Goal: Task Accomplishment & Management: Contribute content

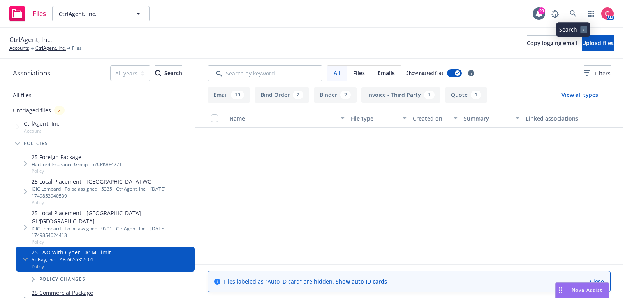
scroll to position [236, 0]
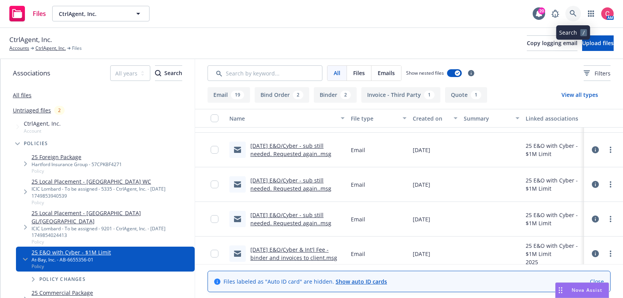
click at [575, 15] on icon at bounding box center [573, 13] width 7 height 7
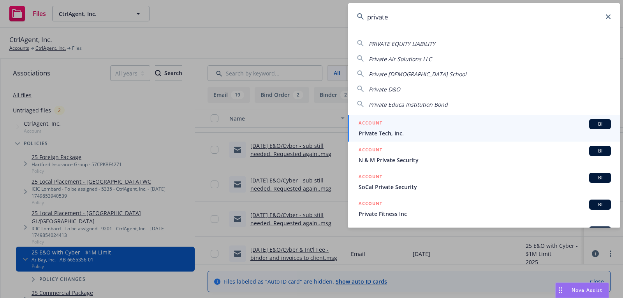
type input "private"
click at [529, 134] on span "Private Tech, Inc." at bounding box center [485, 133] width 252 height 8
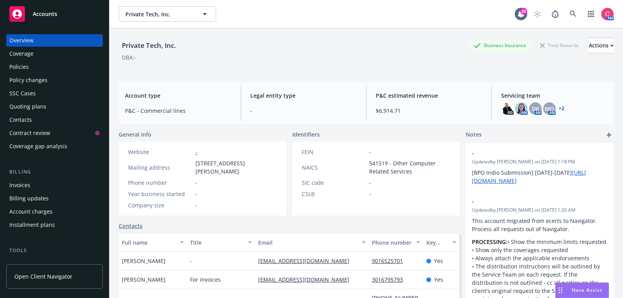
click at [91, 67] on div "Policies" at bounding box center [54, 67] width 90 height 12
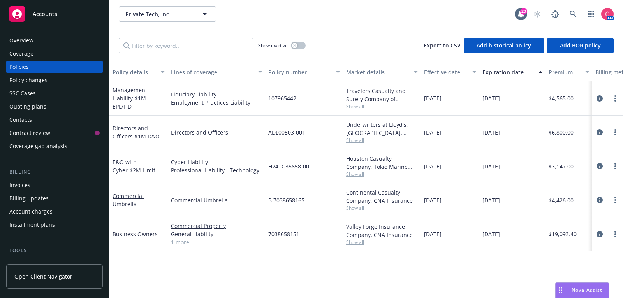
click at [357, 144] on div "Underwriters at Lloyd's, [GEOGRAPHIC_DATA], [PERSON_NAME] of [GEOGRAPHIC_DATA],…" at bounding box center [382, 133] width 78 height 34
click at [357, 143] on span "Show all" at bounding box center [382, 140] width 72 height 7
click at [362, 19] on div "Private Tech, Inc. Private Tech, Inc." at bounding box center [317, 14] width 396 height 16
click at [356, 106] on span "Show all" at bounding box center [382, 106] width 72 height 7
click at [361, 35] on div "Show inactive Export to CSV Add historical policy Add BOR policy" at bounding box center [366, 45] width 514 height 34
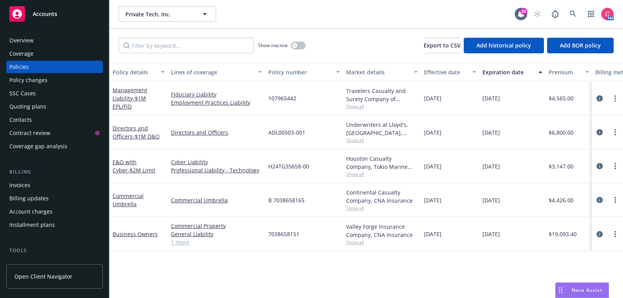
click at [290, 99] on span "107965442" at bounding box center [282, 98] width 28 height 8
copy span "107965442"
click at [70, 42] on div "Overview" at bounding box center [54, 40] width 90 height 12
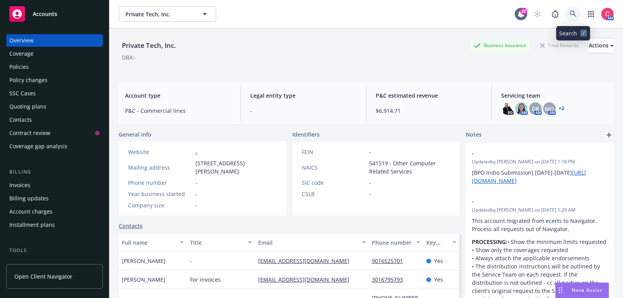
click at [572, 21] on link at bounding box center [574, 14] width 16 height 16
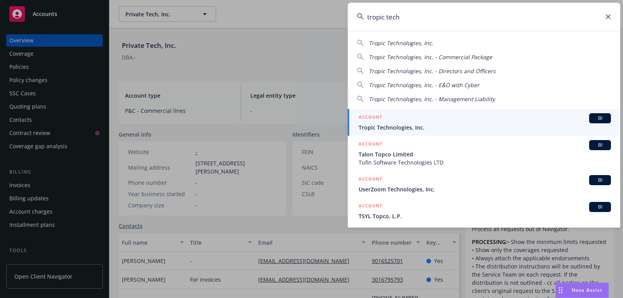
type input "tropic tech"
click at [469, 117] on div "ACCOUNT BI" at bounding box center [485, 118] width 252 height 10
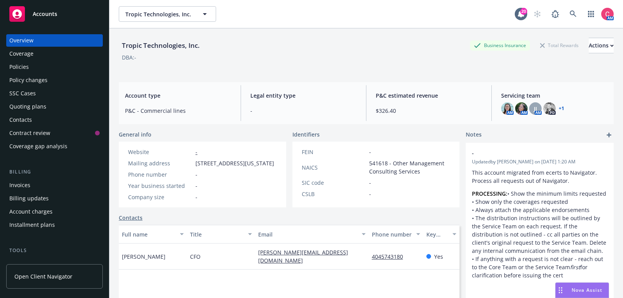
drag, startPoint x: 196, startPoint y: 164, endPoint x: 252, endPoint y: 174, distance: 57.0
click at [252, 168] on span "[STREET_ADDRESS][US_STATE]" at bounding box center [235, 163] width 79 height 8
copy span "[STREET_ADDRESS][US_STATE]"
click at [577, 11] on link at bounding box center [574, 14] width 16 height 16
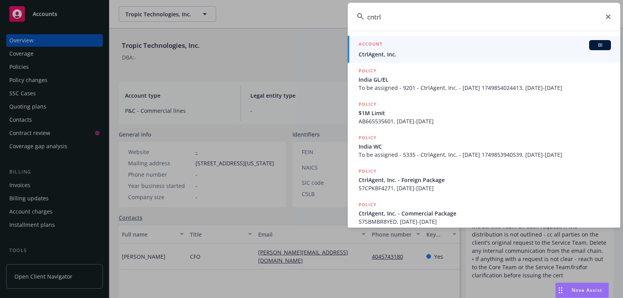
type input "cntrl"
click at [549, 57] on span "CtrlAgent, Inc." at bounding box center [485, 54] width 252 height 8
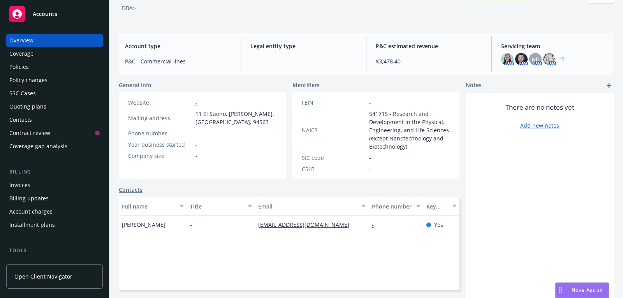
scroll to position [51, 0]
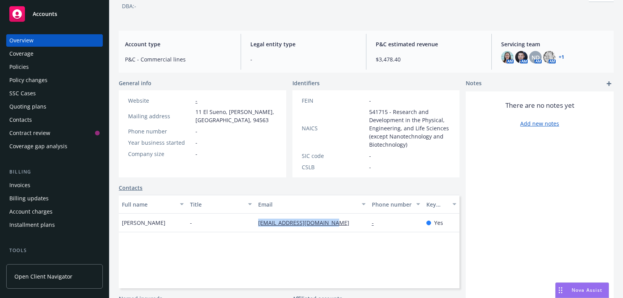
drag, startPoint x: 343, startPoint y: 225, endPoint x: 256, endPoint y: 226, distance: 87.3
click at [256, 226] on div "[EMAIL_ADDRESS][DOMAIN_NAME]" at bounding box center [312, 223] width 114 height 19
copy link "[EMAIL_ADDRESS][DOMAIN_NAME]"
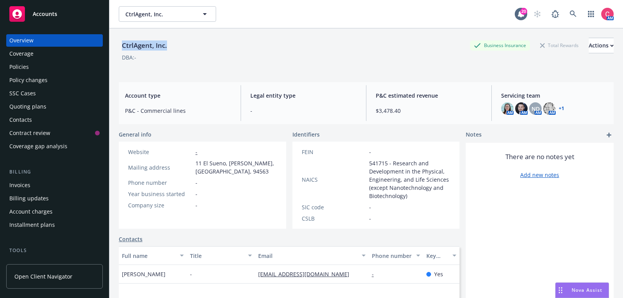
drag, startPoint x: 123, startPoint y: 41, endPoint x: 176, endPoint y: 41, distance: 53.4
click at [176, 41] on div "CtrlAgent, Inc. Business Insurance Total Rewards Actions" at bounding box center [366, 46] width 495 height 16
copy div "CtrlAgent, Inc."
click at [62, 65] on div "Policies" at bounding box center [54, 67] width 90 height 12
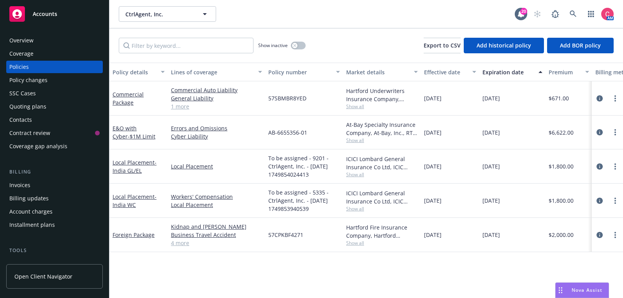
click at [59, 41] on div "Overview" at bounding box center [54, 40] width 90 height 12
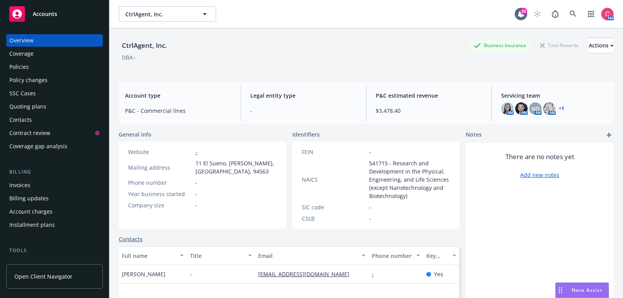
click at [58, 70] on div "Policies" at bounding box center [54, 67] width 90 height 12
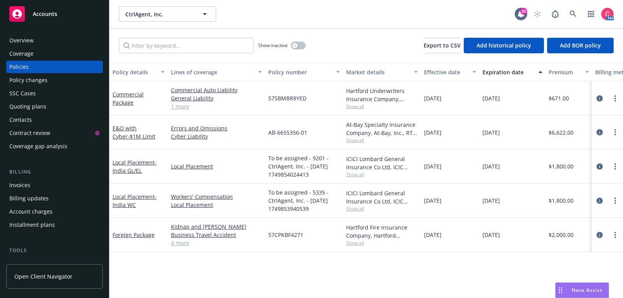
click at [600, 131] on icon "circleInformation" at bounding box center [600, 132] width 6 height 6
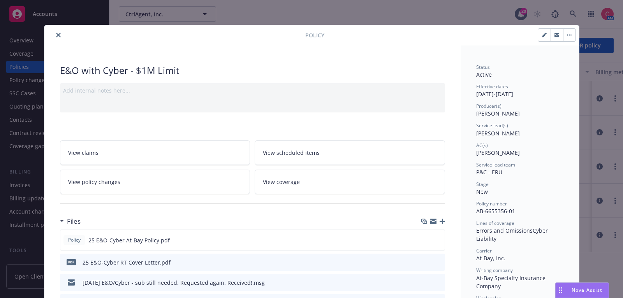
click at [440, 219] on icon "button" at bounding box center [442, 221] width 5 height 5
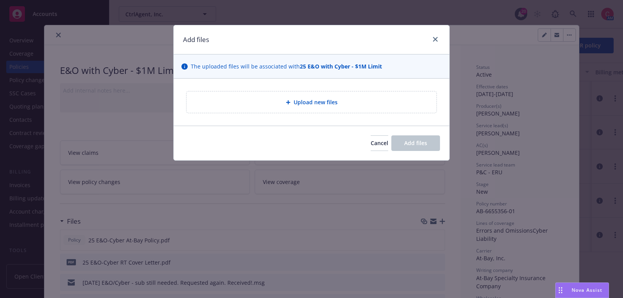
click at [335, 108] on div "Upload new files" at bounding box center [312, 102] width 250 height 21
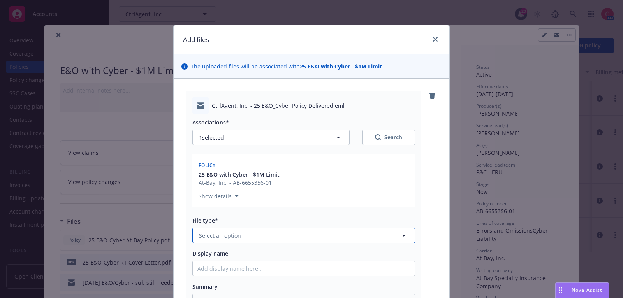
click at [305, 232] on button "Select an option" at bounding box center [303, 236] width 223 height 16
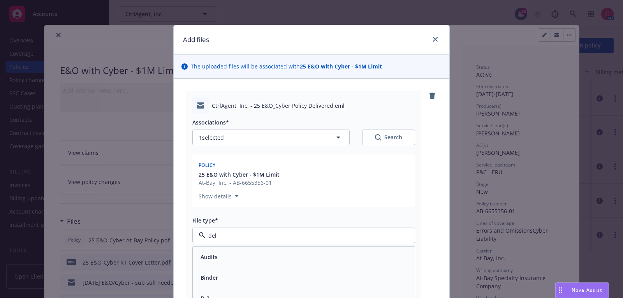
type input "deli"
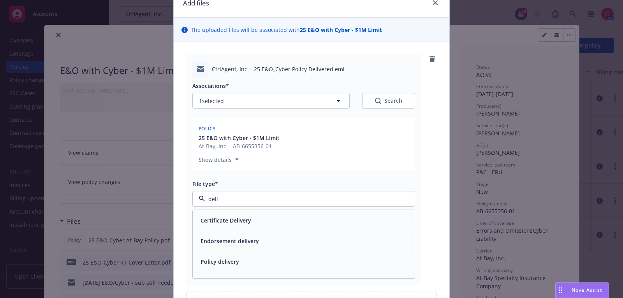
scroll to position [38, 0]
click at [306, 256] on div "Policy delivery" at bounding box center [304, 260] width 213 height 11
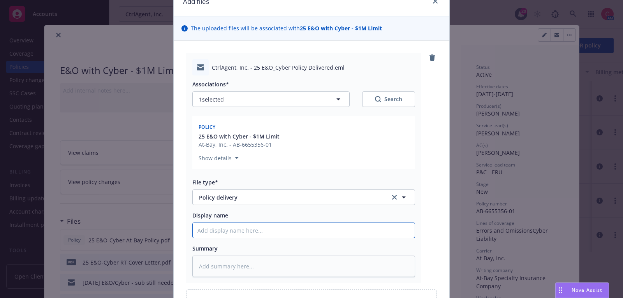
click at [305, 227] on input "Display name" at bounding box center [304, 230] width 222 height 15
type textarea "x"
type input "2"
type textarea "x"
type input "25"
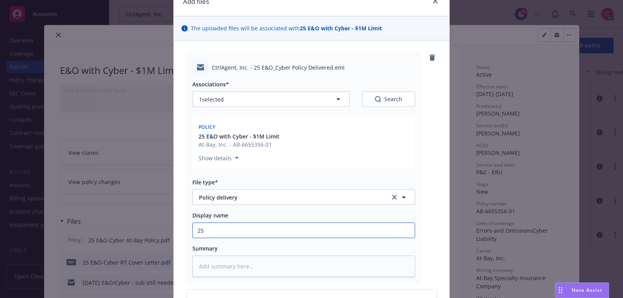
type textarea "x"
type input "25"
type textarea "x"
type input "25 E"
type textarea "x"
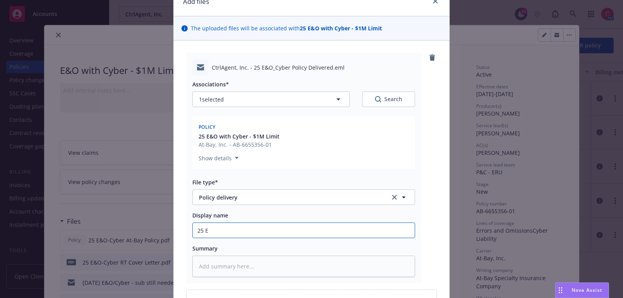
type input "25 E&"
type textarea "x"
type input "25 E&O"
type textarea "x"
type input "25 E&O-"
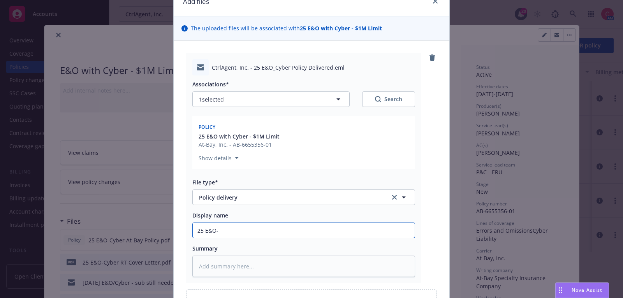
type textarea "x"
type input "25 E&O-C"
type textarea "x"
type input "25 E&O-Cy"
type textarea "x"
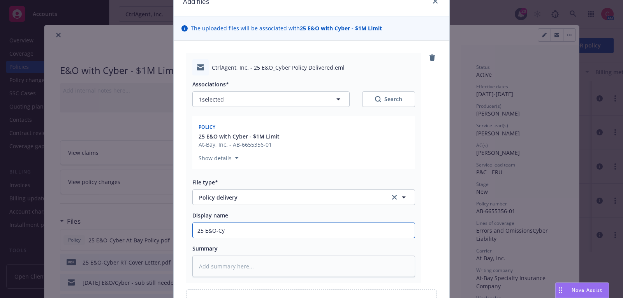
type input "25 E&O-Cyb"
type textarea "x"
type input "25 E&O-Cybe"
type textarea "x"
type input "25 E&O-Cyber"
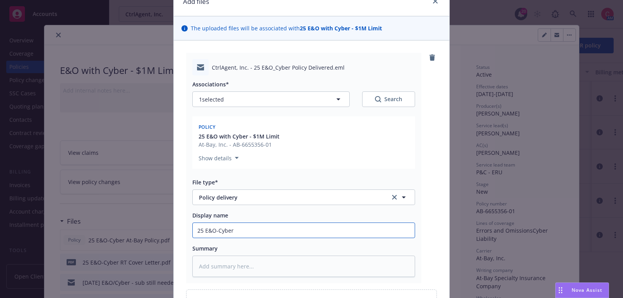
type textarea "x"
type input "25 E&O-Cyber"
type textarea "x"
type input "25 E&O-Cyber P"
type textarea "x"
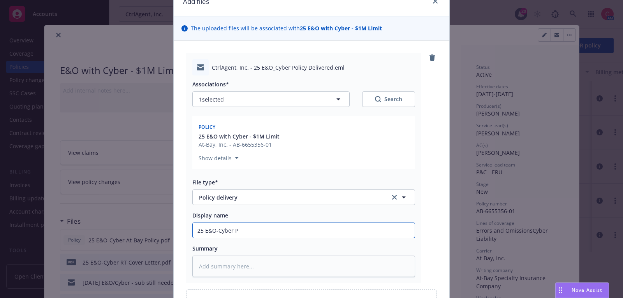
type input "25 E&O-Cyber"
type textarea "x"
type input "25 E&O-Cyber P"
type textarea "x"
type input "25 E&O-Cyber Po"
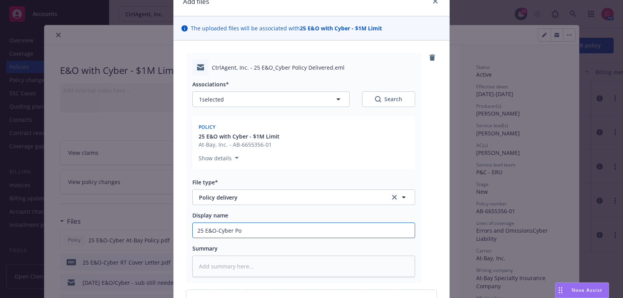
type textarea "x"
type input "25 E&O-Cyber Poli"
type textarea "x"
type input "25 E&O-Cyber Polic"
type textarea "x"
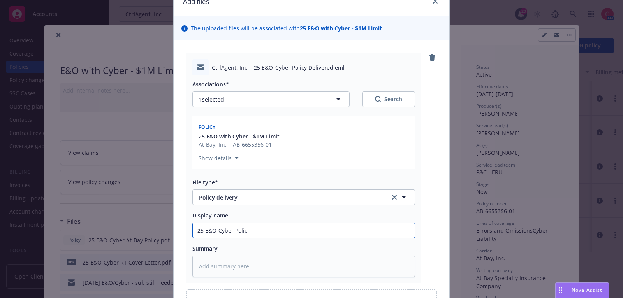
type input "25 E&O-Cyber Policy"
type textarea "x"
type input "25 E&O-Cyber Policy"
type textarea "x"
type input "25 E&O-Cyber Policy D"
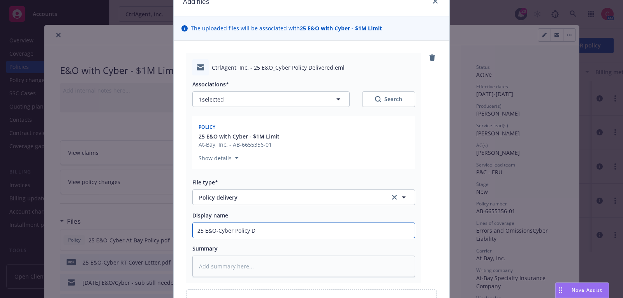
type textarea "x"
type input "25 E&O-Cyber Policy De"
type textarea "x"
type input "25 E&O-Cyber Policy Deli"
type textarea "x"
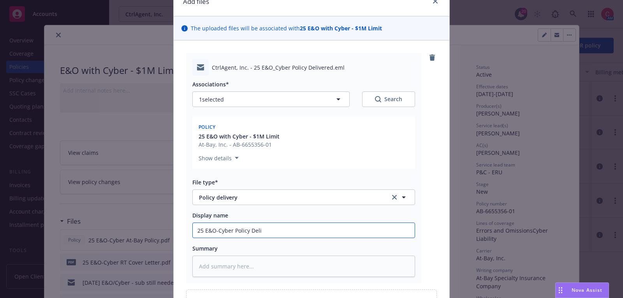
type input "25 E&O-Cyber Policy Deliv"
type textarea "x"
type input "25 E&O-Cyber Policy Delive"
type textarea "x"
type input "25 E&O-Cyber Policy Deliver"
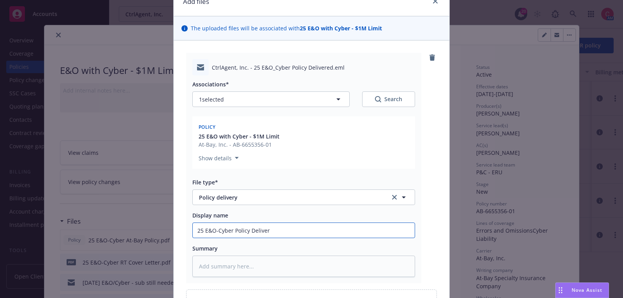
type textarea "x"
type input "25 E&O-Cyber Policy Delivere"
type textarea "x"
type input "25 E&O-Cyber Policy Delivered"
type textarea "x"
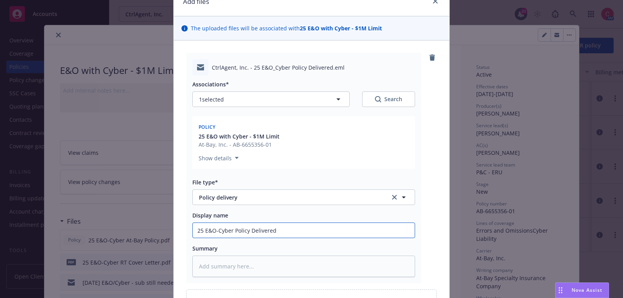
type input "25 E&O-Cyber Policy Delivered t"
type textarea "x"
type input "25 E&O-Cyber Policy Delivered to"
type textarea "x"
type input "25 E&O-Cyber Policy Delivered to"
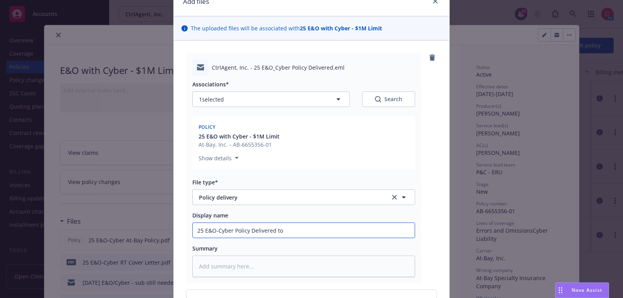
type textarea "x"
type input "25 E&O-Cyber Policy Delivered to n"
type textarea "x"
type input "25 E&O-Cyber Policy Delivered to ns"
type textarea "x"
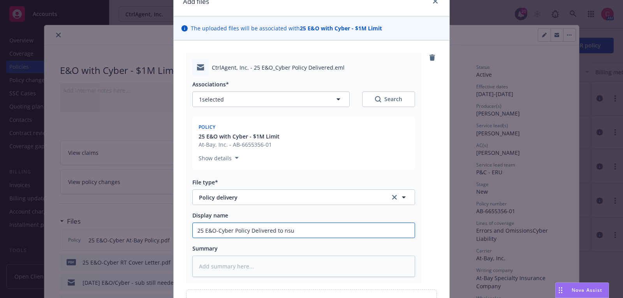
type input "25 E&O-Cyber Policy Delivered to nsur"
type textarea "x"
type input "25 E&O-Cyber Policy Delivered to nsure"
type textarea "x"
type input "25 E&O-Cyber Policy Delivered to nsur"
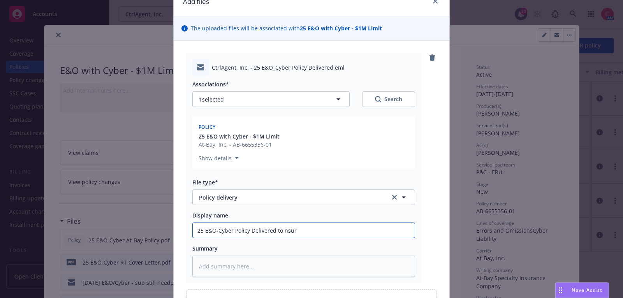
type textarea "x"
type input "25 E&O-Cyber Policy Delivered to nsu"
type textarea "x"
type input "25 E&O-Cyber Policy Delivered to ns"
type textarea "x"
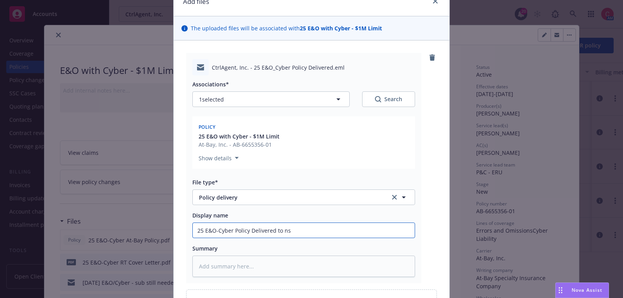
type input "25 E&O-Cyber Policy Delivered to n"
type textarea "x"
type input "25 E&O-Cyber Policy Delivered to"
type textarea "x"
type input "25 E&O-Cyber Policy Delivered to U"
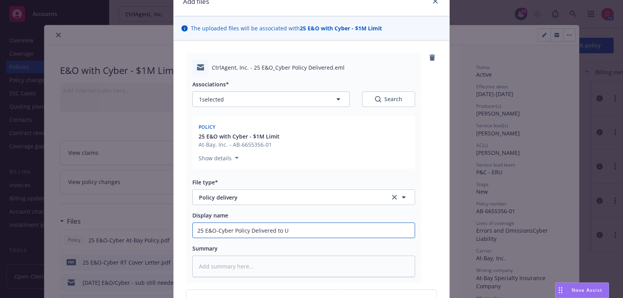
type textarea "x"
type input "25 E&O-Cyber Policy Delivered to Un"
type textarea "x"
type input "25 E&O-Cyber Policy Delivered to Uns"
type textarea "x"
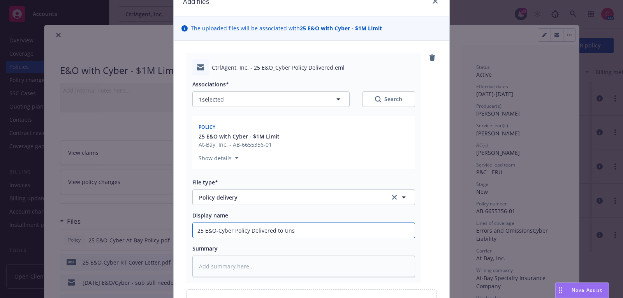
type input "25 E&O-Cyber Policy Delivered to Un"
type textarea "x"
type input "25 E&O-Cyber Policy Delivered to U"
type textarea "x"
type input "25 E&O-Cyber Policy Delivered to"
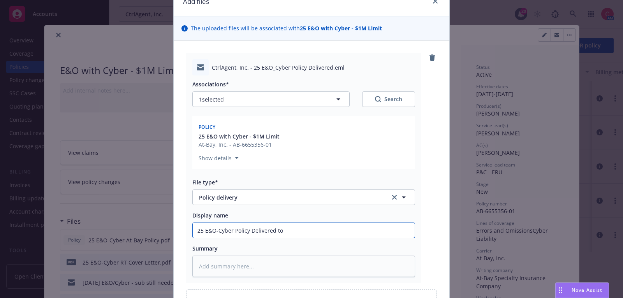
type textarea "x"
type input "25 E&O-Cyber Policy Delivered to I"
type textarea "x"
type input "25 E&O-Cyber Policy Delivered to In"
type textarea "x"
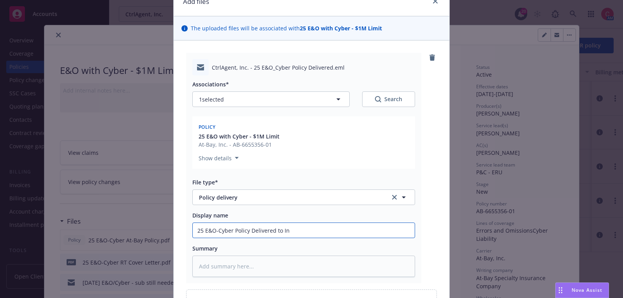
type input "25 E&O-Cyber Policy Delivered to Ins"
type textarea "x"
type input "25 E&O-Cyber Policy Delivered to Insu"
type textarea "x"
type input "25 E&O-Cyber Policy Delivered to Insure"
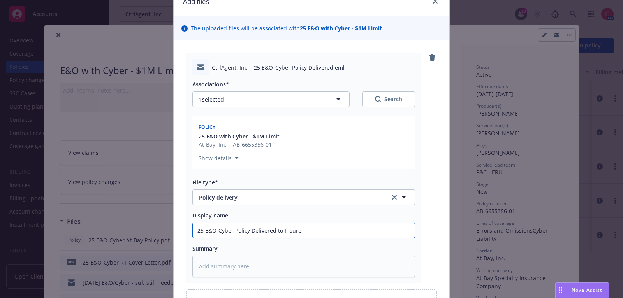
type textarea "x"
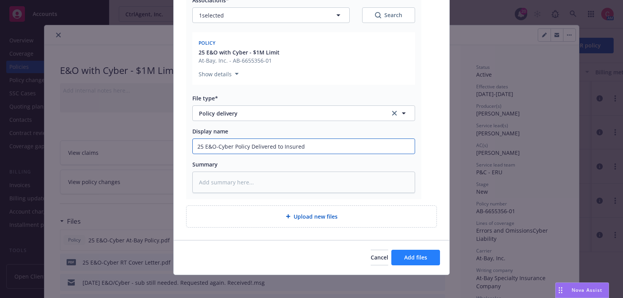
type input "25 E&O-Cyber Policy Delivered to Insured"
click at [427, 258] on span "Add files" at bounding box center [415, 257] width 23 height 7
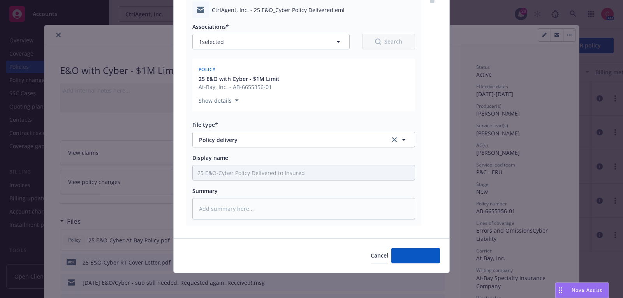
scroll to position [94, 0]
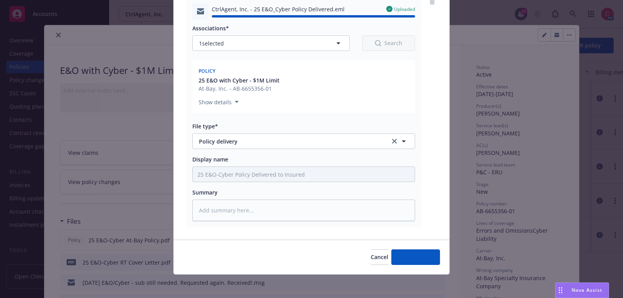
type textarea "x"
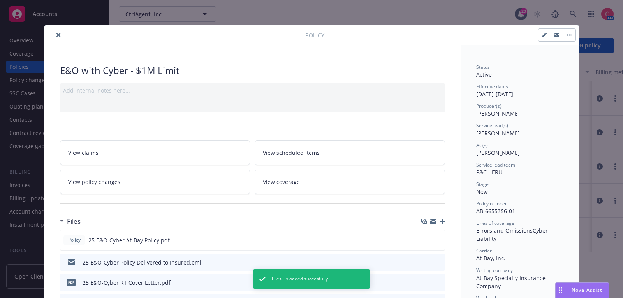
click at [55, 37] on button "close" at bounding box center [58, 34] width 9 height 9
